Goal: Transaction & Acquisition: Download file/media

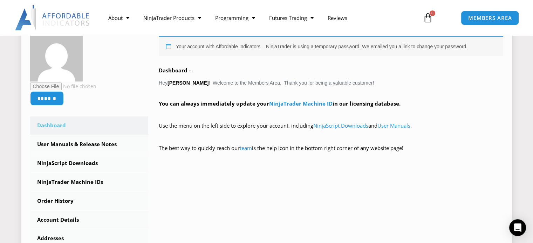
scroll to position [140, 0]
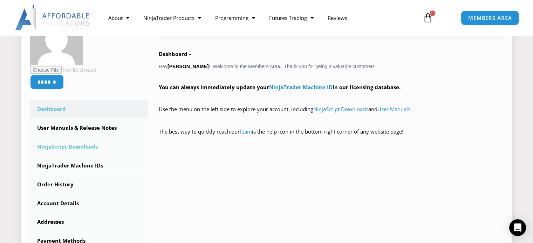
click at [84, 147] on link "NinjaScript Downloads" at bounding box center [89, 147] width 118 height 18
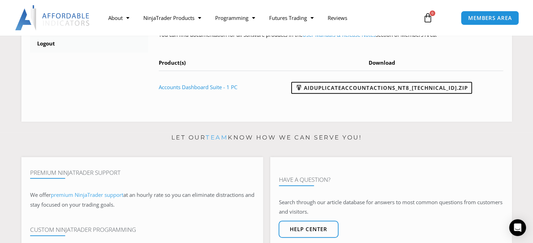
scroll to position [350, 0]
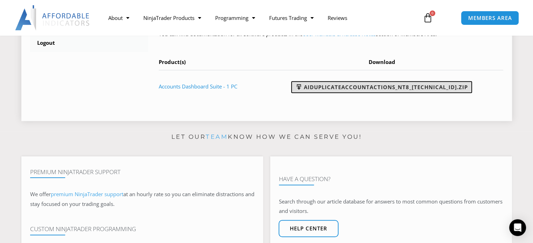
click at [364, 87] on link "AIDuplicateAccountActions_NT8_[TECHNICAL_ID].zip" at bounding box center [381, 87] width 181 height 12
